Goal: Task Accomplishment & Management: Manage account settings

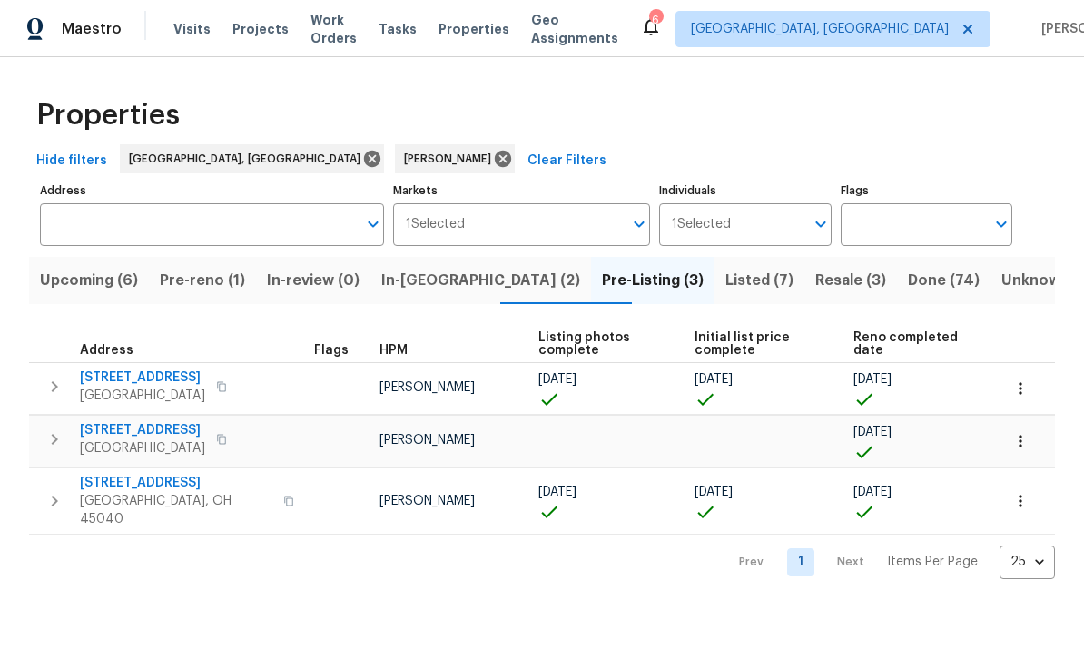
click at [460, 279] on span "In-[GEOGRAPHIC_DATA] (2)" at bounding box center [480, 280] width 199 height 25
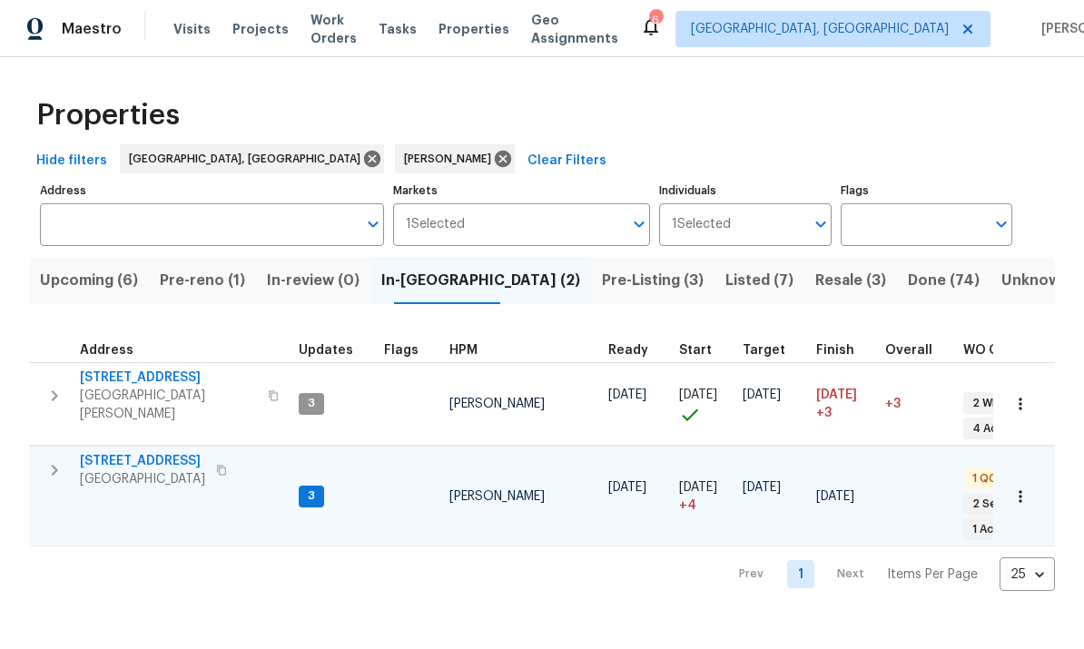
click at [55, 465] on icon "button" at bounding box center [55, 470] width 6 height 11
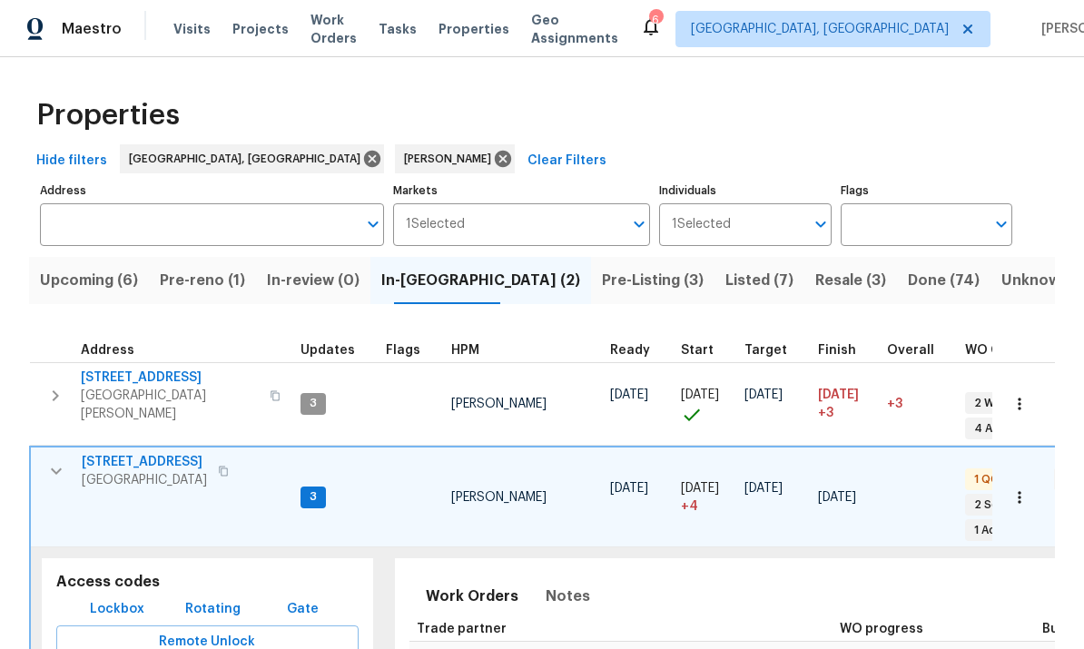
click at [106, 598] on span "Lockbox" at bounding box center [117, 609] width 54 height 23
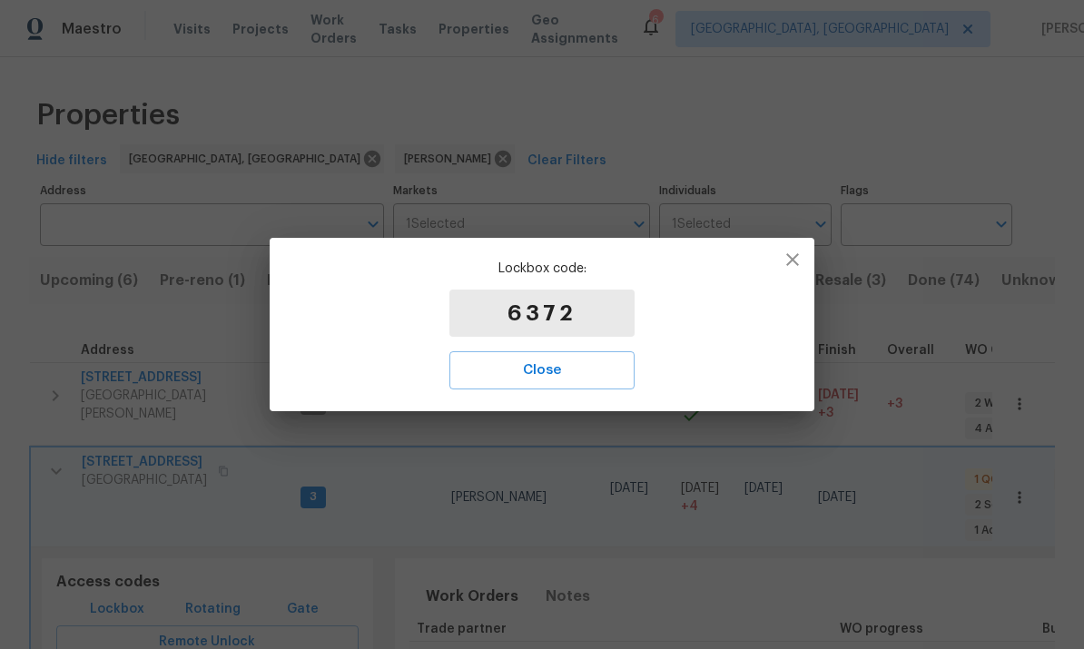
click at [577, 315] on p "6372" at bounding box center [541, 313] width 185 height 47
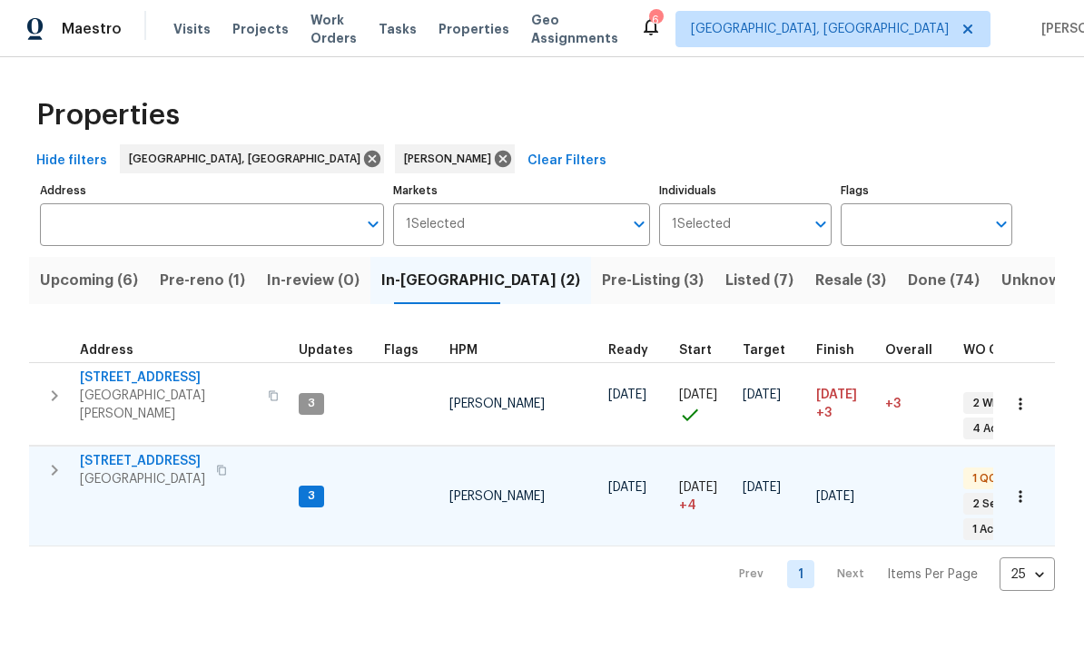
click at [150, 452] on span "[STREET_ADDRESS]" at bounding box center [142, 461] width 125 height 18
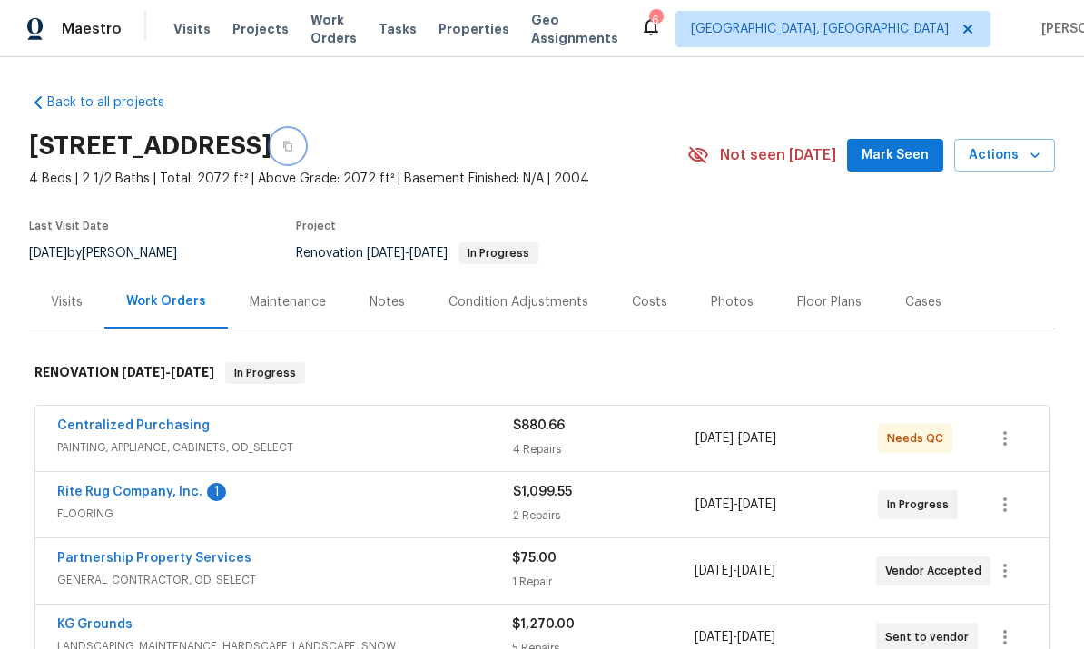
click at [304, 146] on button "button" at bounding box center [287, 146] width 33 height 33
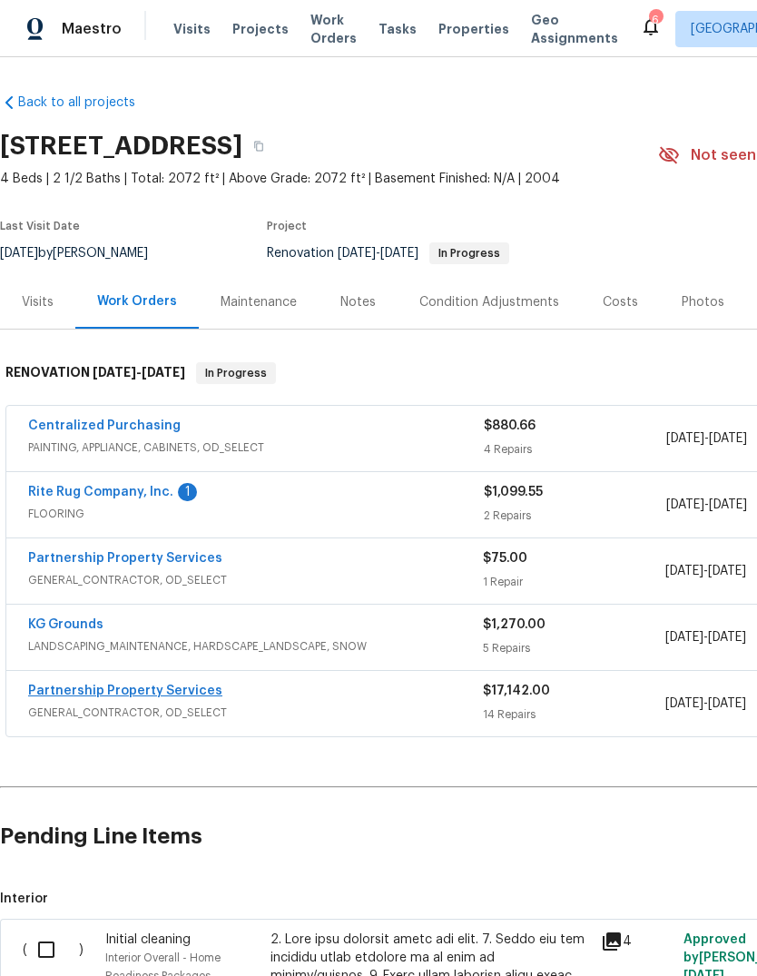
click at [171, 695] on link "Partnership Property Services" at bounding box center [125, 690] width 194 height 13
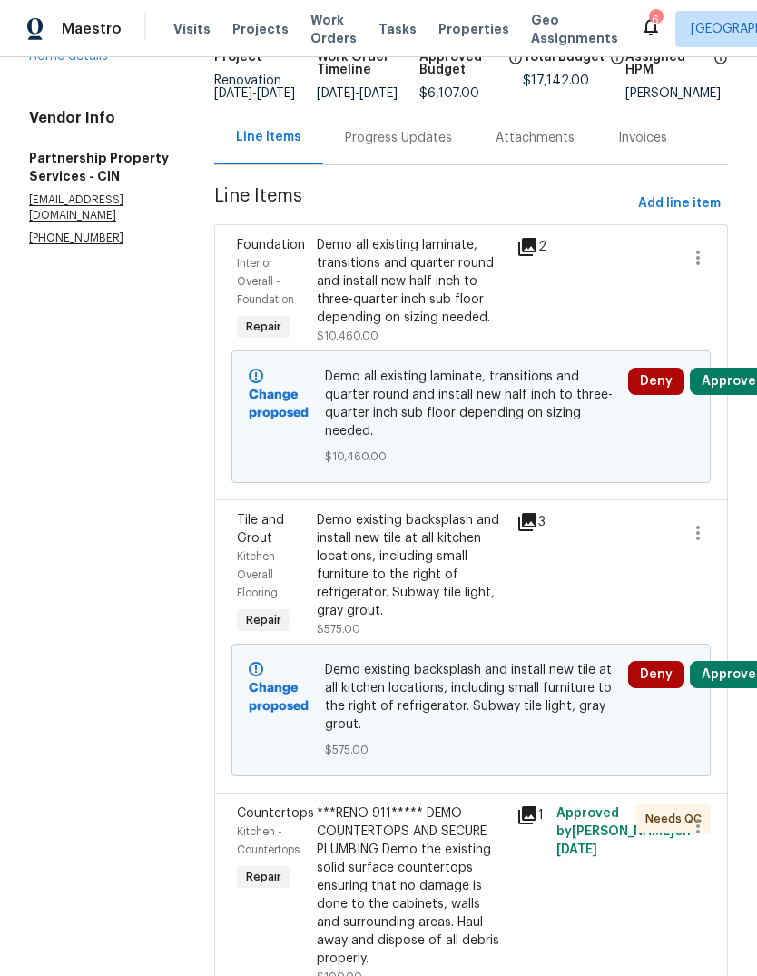
scroll to position [143, 0]
click at [467, 306] on div "Demo all existing laminate, transitions and quarter round and install new half …" at bounding box center [411, 282] width 189 height 91
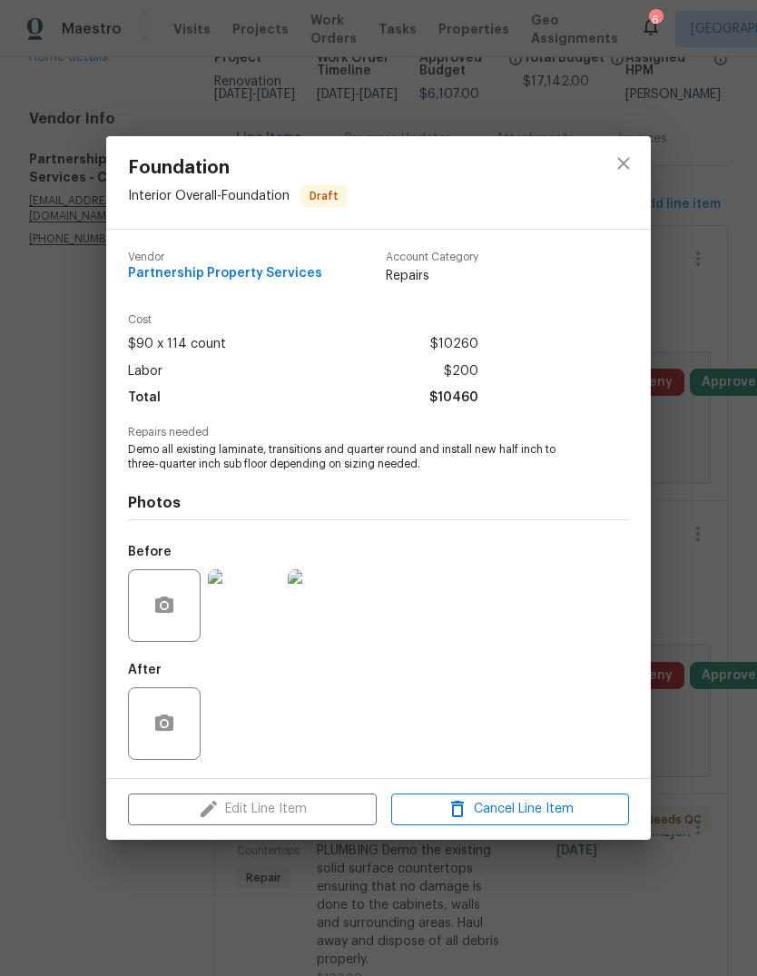
click at [331, 797] on div "Edit Line Item Cancel Line Item" at bounding box center [378, 809] width 545 height 61
click at [316, 807] on div "Edit Line Item Cancel Line Item" at bounding box center [378, 809] width 545 height 61
click at [539, 806] on span "Cancel Line Item" at bounding box center [510, 809] width 227 height 23
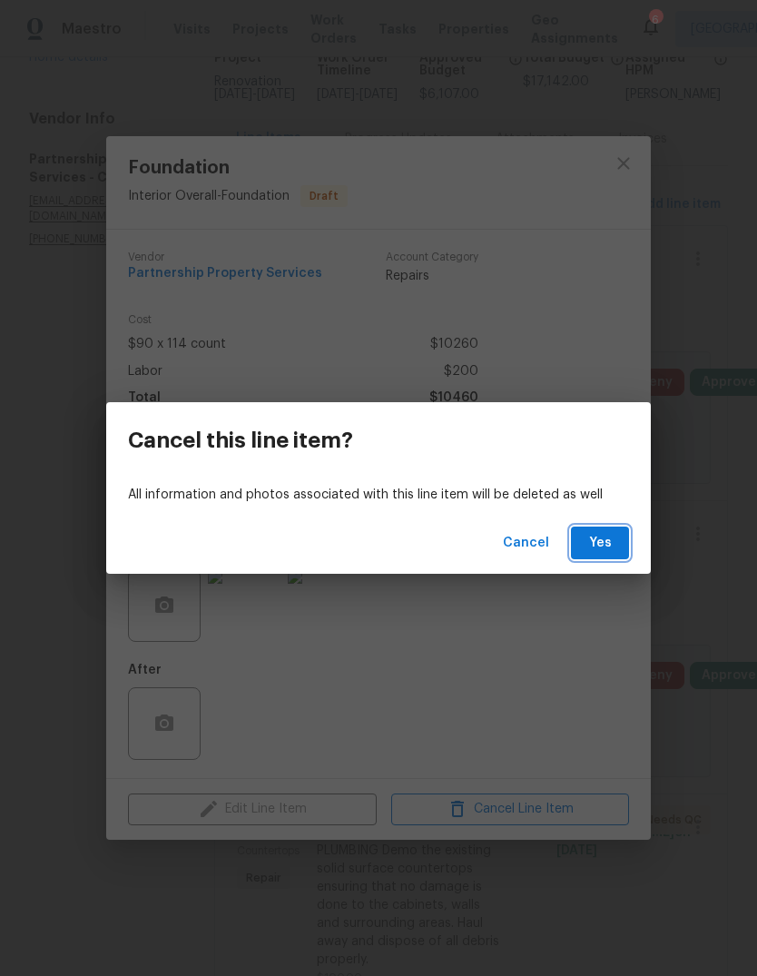
click at [620, 537] on button "Yes" at bounding box center [600, 543] width 58 height 34
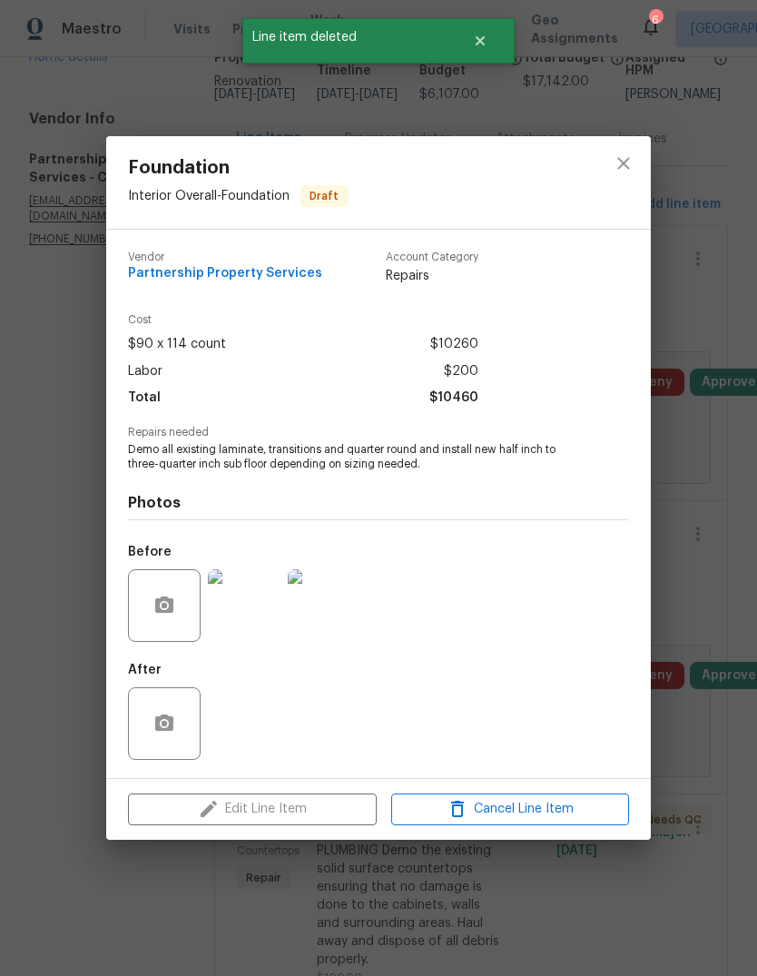
click at [607, 536] on div "Photos Before After" at bounding box center [378, 621] width 501 height 299
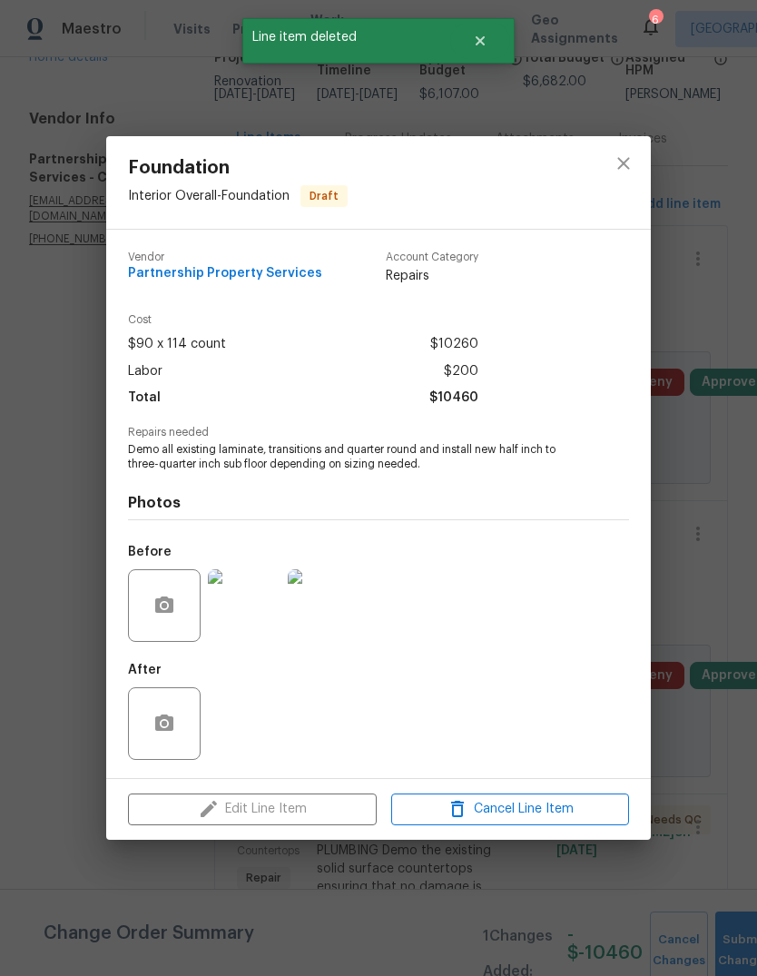
scroll to position [0, 0]
